Goal: Find specific page/section: Find specific page/section

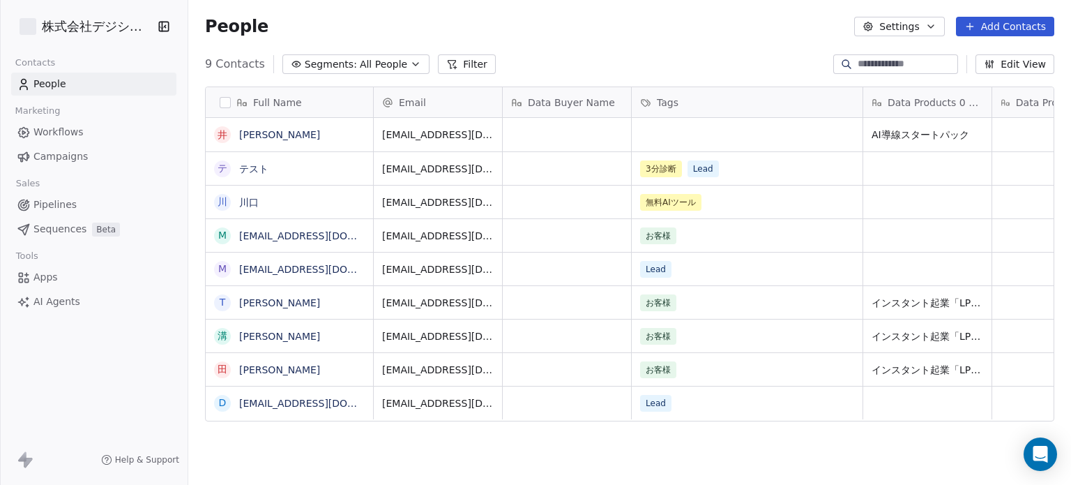
scroll to position [416, 872]
click at [40, 270] on span "Apps" at bounding box center [45, 277] width 24 height 15
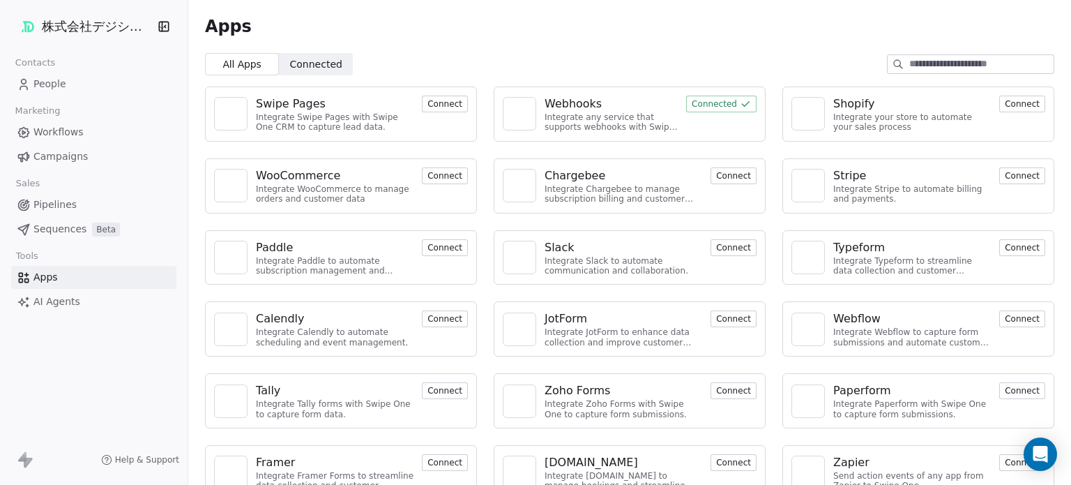
click at [52, 298] on span "AI Agents" at bounding box center [56, 301] width 47 height 15
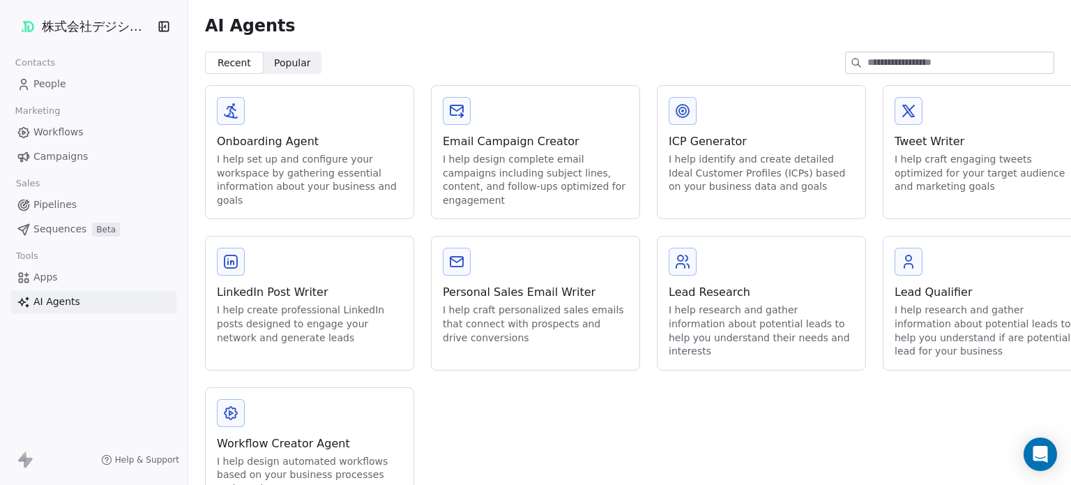
click at [93, 22] on html "株式会社デジシフト Contacts People Marketing Workflows Campaigns Sales Pipelines Sequenc…" at bounding box center [535, 242] width 1071 height 485
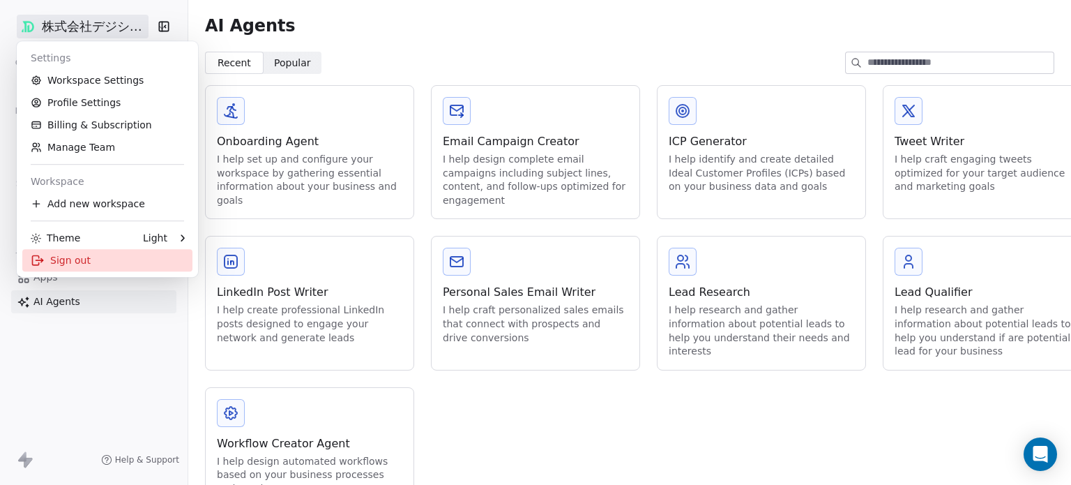
click at [105, 260] on div "Sign out" at bounding box center [107, 260] width 170 height 22
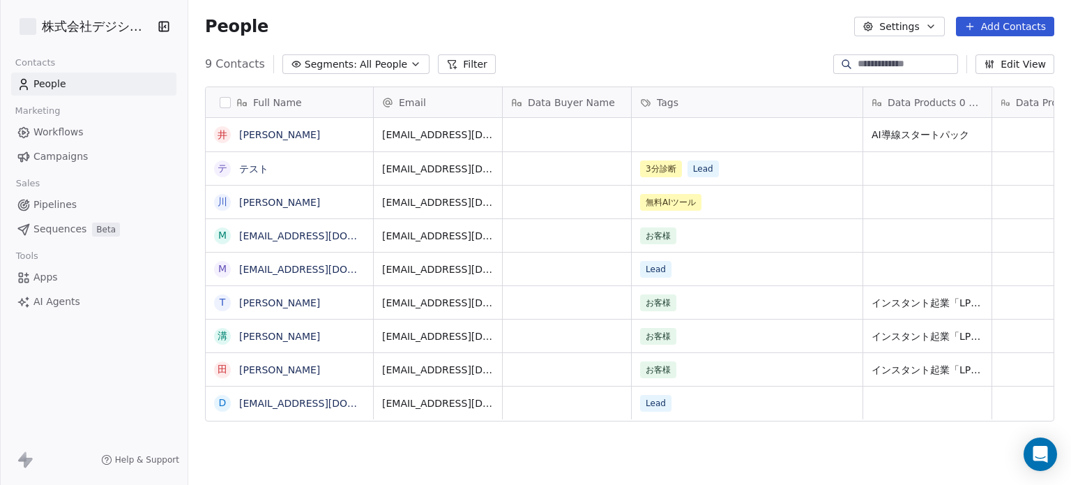
scroll to position [416, 872]
click at [890, 24] on button "Settings" at bounding box center [899, 27] width 90 height 20
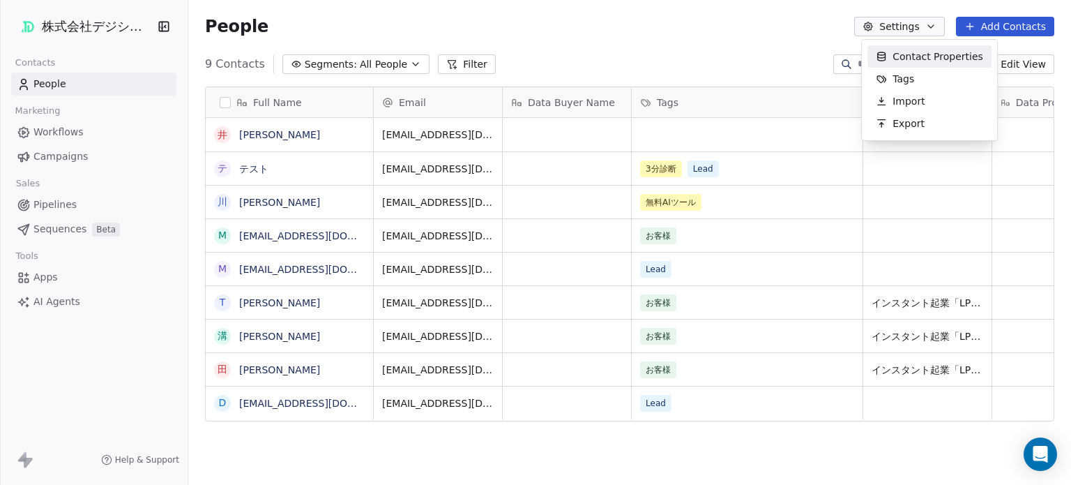
click at [781, 38] on html "株式会社デジシフト Contacts People Marketing Workflows Campaigns Sales Pipelines Sequenc…" at bounding box center [535, 242] width 1071 height 485
click at [110, 14] on div "株式会社デジシフト" at bounding box center [94, 26] width 188 height 53
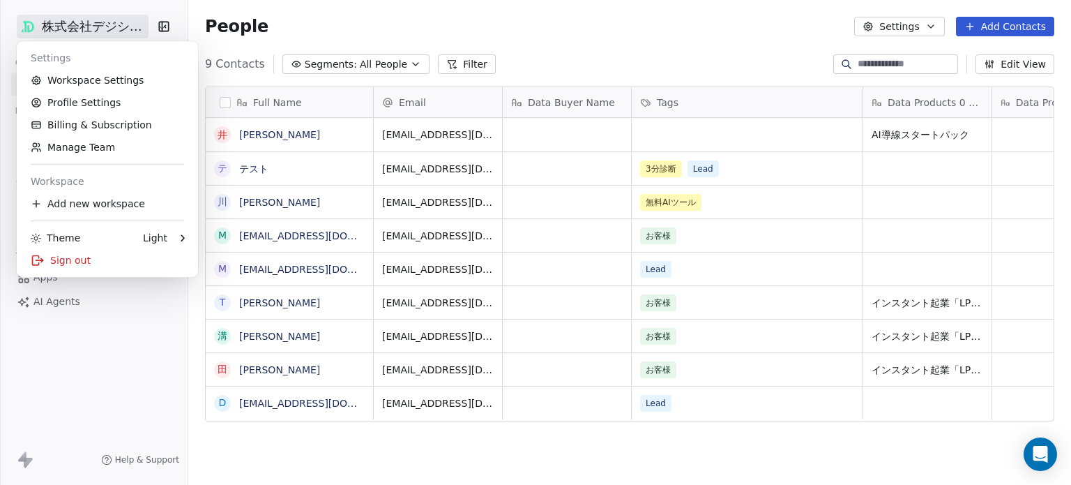
click at [110, 31] on html "株式会社デジシフト Contacts People Marketing Workflows Campaigns Sales Pipelines Sequenc…" at bounding box center [535, 242] width 1071 height 485
click at [112, 82] on link "Workspace Settings" at bounding box center [107, 80] width 170 height 22
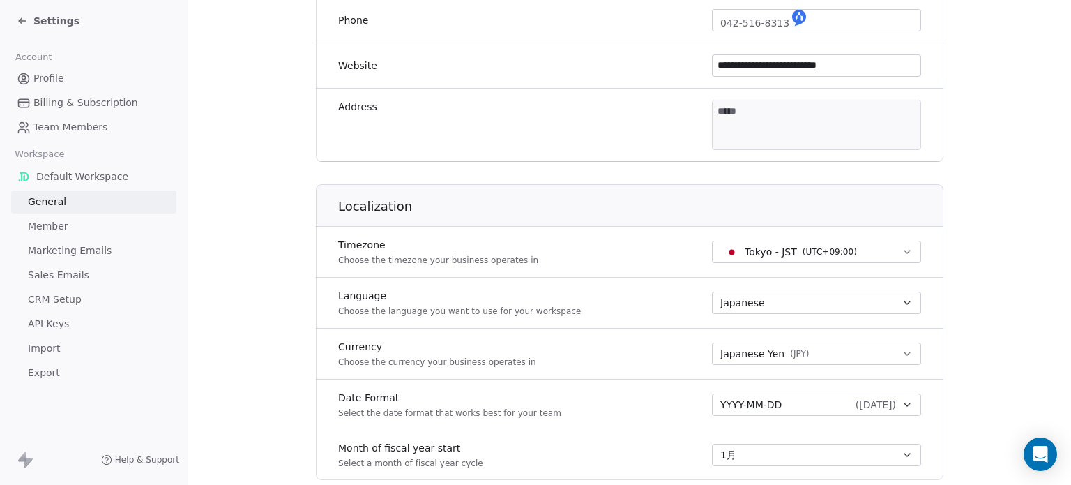
scroll to position [558, 0]
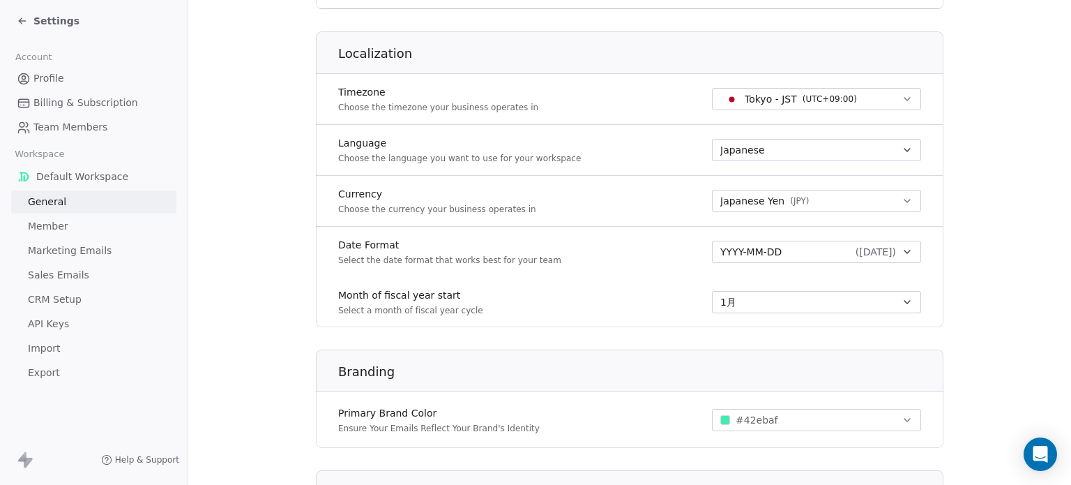
click at [88, 180] on span "Default Workspace" at bounding box center [82, 176] width 92 height 14
click at [74, 248] on span "Marketing Emails" at bounding box center [70, 250] width 84 height 15
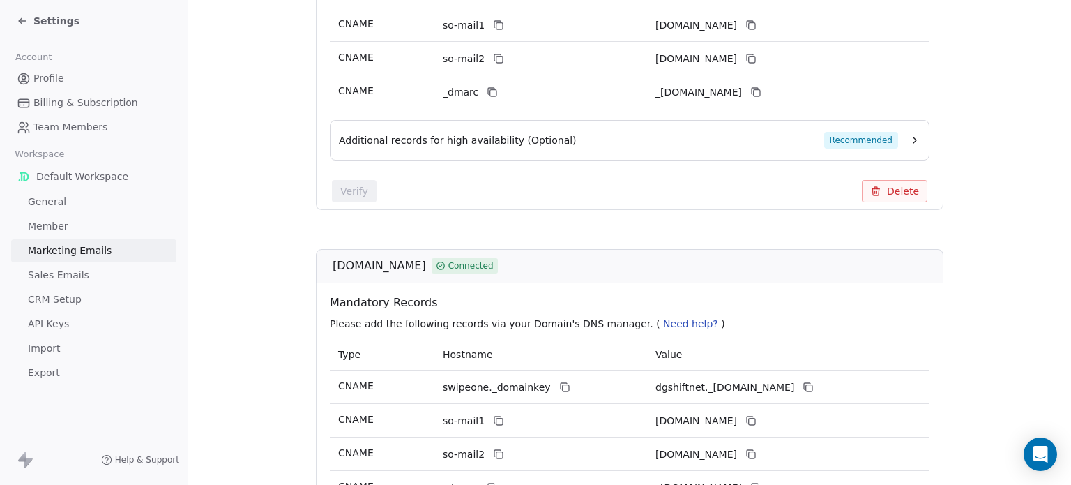
scroll to position [36, 0]
